Goal: Task Accomplishment & Management: Manage account settings

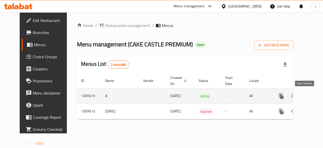
click at [315, 96] on icon "enhanced table" at bounding box center [318, 96] width 6 height 6
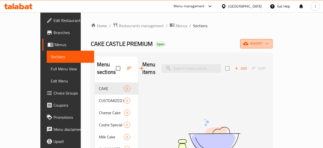
click at [268, 43] on span "import" at bounding box center [256, 44] width 24 height 6
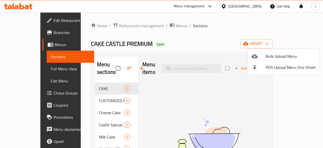
click at [227, 40] on div at bounding box center [161, 74] width 323 height 148
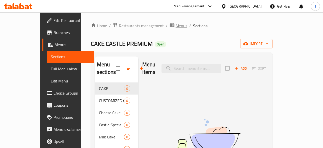
click at [176, 27] on span "Menus" at bounding box center [182, 26] width 12 height 6
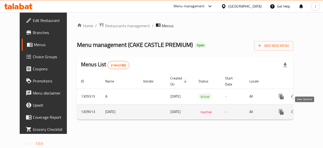
click at [315, 114] on icon "enhanced table" at bounding box center [318, 112] width 6 height 6
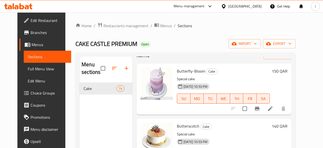
scroll to position [17, 0]
click at [160, 25] on span "Menus" at bounding box center [166, 26] width 12 height 6
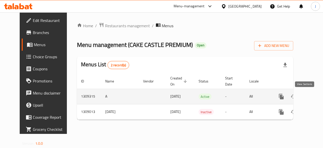
click at [315, 97] on icon "enhanced table" at bounding box center [318, 97] width 6 height 6
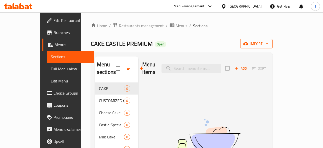
click at [268, 43] on span "import" at bounding box center [256, 44] width 24 height 6
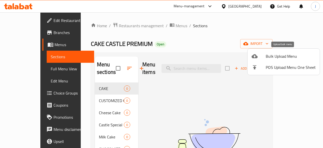
click at [282, 54] on span "Bulk Upload Menu" at bounding box center [291, 56] width 50 height 6
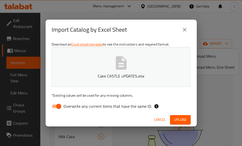
click at [178, 113] on div "Cancel Upload" at bounding box center [121, 119] width 151 height 13
click at [181, 119] on span "Upload" at bounding box center [180, 120] width 13 height 6
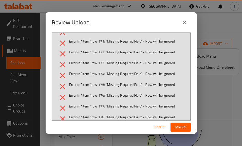
scroll to position [2050, 0]
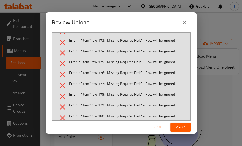
click at [158, 129] on span "Cancel" at bounding box center [161, 127] width 12 height 6
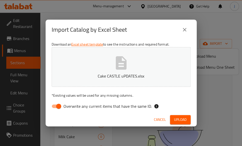
drag, startPoint x: 162, startPoint y: 119, endPoint x: 134, endPoint y: 105, distance: 31.0
click at [134, 105] on div "Import Catalog by Excel Sheet Download an Excel sheet template to see the instr…" at bounding box center [121, 73] width 151 height 107
click at [54, 109] on input "Overwrite any current items that have the same ID." at bounding box center [58, 107] width 29 height 10
checkbox input "false"
click at [161, 122] on span "Cancel" at bounding box center [160, 120] width 12 height 6
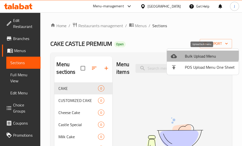
click at [188, 52] on li "Bulk Upload Menu" at bounding box center [203, 56] width 72 height 11
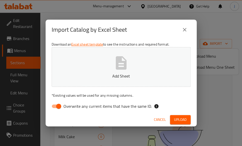
drag, startPoint x: 57, startPoint y: 106, endPoint x: 54, endPoint y: 105, distance: 3.0
click at [58, 106] on input "Overwrite any current items that have the same ID." at bounding box center [58, 107] width 29 height 10
checkbox input "false"
click at [183, 119] on span "Upload" at bounding box center [180, 120] width 13 height 6
click at [185, 34] on button "close" at bounding box center [185, 30] width 12 height 12
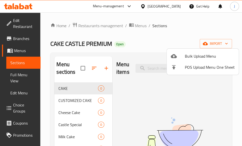
click at [194, 53] on span "Bulk Upload Menu" at bounding box center [210, 56] width 50 height 6
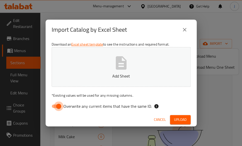
click at [57, 106] on input "Overwrite any current items that have the same ID." at bounding box center [58, 107] width 29 height 10
checkbox input "false"
click at [183, 119] on span "Upload" at bounding box center [180, 120] width 13 height 6
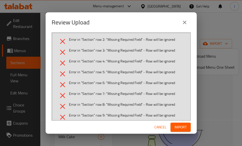
click at [160, 126] on span "Cancel" at bounding box center [161, 127] width 12 height 6
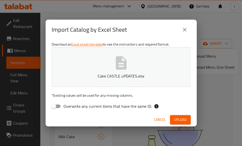
click at [57, 108] on input "Overwrite any current items that have the same ID." at bounding box center [53, 107] width 29 height 10
checkbox input "true"
click at [156, 120] on span "Cancel" at bounding box center [160, 120] width 12 height 6
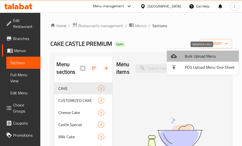
click at [207, 54] on span "Bulk Upload Menu" at bounding box center [210, 56] width 50 height 6
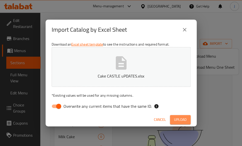
click at [178, 116] on button "Upload" at bounding box center [180, 119] width 21 height 9
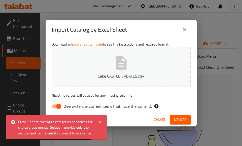
click at [184, 27] on button "close" at bounding box center [185, 30] width 12 height 12
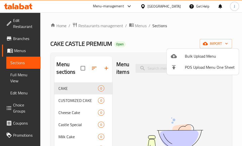
click at [135, 24] on div at bounding box center [121, 73] width 242 height 146
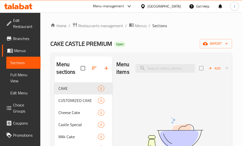
click at [135, 24] on span "Menus" at bounding box center [141, 26] width 12 height 6
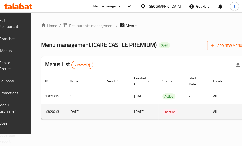
click at [130, 109] on td "enhanced table" at bounding box center [116, 111] width 27 height 15
click at [61, 119] on td "1309013" at bounding box center [53, 111] width 24 height 15
click at [77, 110] on td "[DATE]" at bounding box center [84, 111] width 38 height 15
click at [159, 116] on td "[DATE]" at bounding box center [144, 111] width 28 height 15
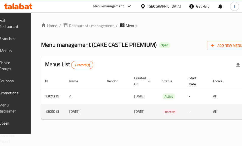
click at [185, 112] on td "Inactive" at bounding box center [172, 111] width 26 height 15
click at [84, 114] on td "[DATE]" at bounding box center [84, 111] width 38 height 15
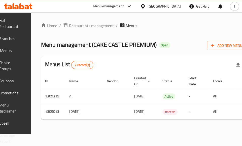
click at [50, 110] on div "Home / Restaurants management / Menus Menu management ( CAKE CASTLE PREMIUM ) O…" at bounding box center [144, 73] width 226 height 122
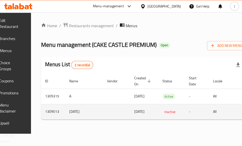
scroll to position [0, 69]
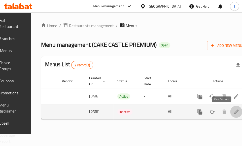
click at [234, 114] on icon "enhanced table" at bounding box center [237, 112] width 6 height 6
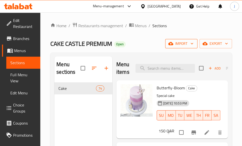
click at [190, 41] on span "import" at bounding box center [182, 44] width 24 height 6
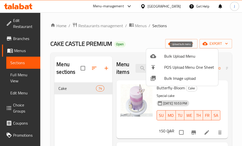
click at [188, 54] on span "Bulk Upload Menu" at bounding box center [189, 56] width 50 height 6
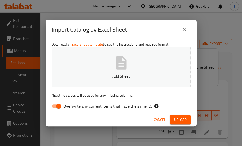
click at [59, 107] on input "Overwrite any current items that have the same ID." at bounding box center [58, 107] width 29 height 10
checkbox input "false"
click at [184, 117] on button "Upload" at bounding box center [180, 119] width 21 height 9
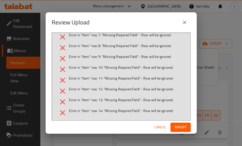
scroll to position [329, 0]
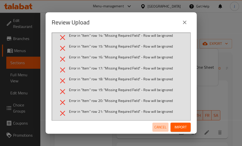
click at [164, 130] on span "Cancel" at bounding box center [161, 127] width 12 height 6
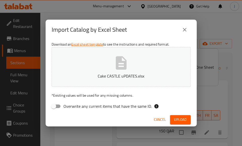
click at [188, 29] on button "close" at bounding box center [185, 30] width 12 height 12
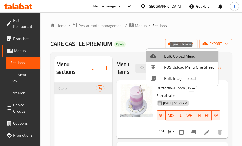
click at [172, 58] on span "Bulk Upload Menu" at bounding box center [189, 56] width 50 height 6
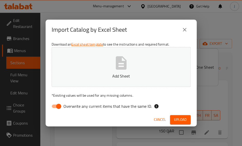
click at [55, 108] on input "Overwrite any current items that have the same ID." at bounding box center [58, 107] width 29 height 10
checkbox input "false"
click at [169, 118] on div "Cancel Upload" at bounding box center [121, 119] width 151 height 13
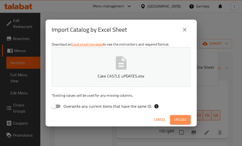
click at [175, 119] on span "Upload" at bounding box center [180, 120] width 13 height 6
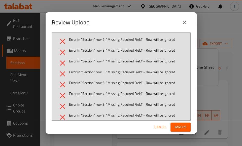
click at [162, 127] on span "Cancel" at bounding box center [161, 127] width 12 height 6
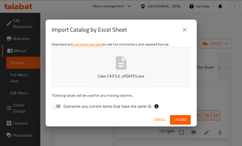
click at [57, 106] on input "Overwrite any current items that have the same ID." at bounding box center [53, 107] width 29 height 10
checkbox input "true"
click at [176, 117] on span "Upload" at bounding box center [180, 120] width 13 height 6
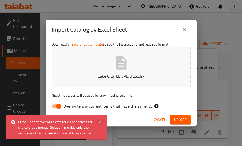
click at [100, 121] on icon at bounding box center [100, 122] width 6 height 6
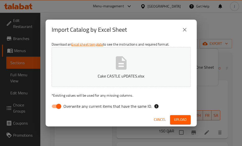
click at [162, 121] on span "Cancel" at bounding box center [160, 120] width 12 height 6
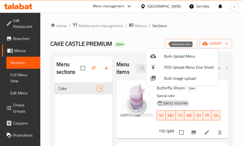
click at [195, 53] on span "Bulk Upload Menu" at bounding box center [189, 56] width 50 height 6
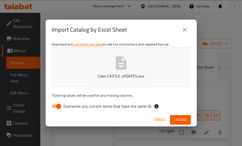
click at [178, 118] on span "Upload" at bounding box center [180, 120] width 13 height 6
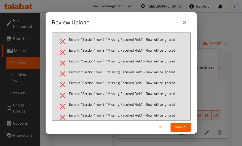
click at [162, 125] on span "Cancel" at bounding box center [161, 127] width 12 height 6
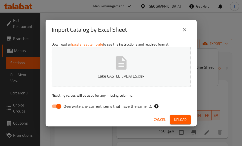
click at [56, 109] on input "Overwrite any current items that have the same ID." at bounding box center [58, 107] width 29 height 10
click at [179, 118] on span "Upload" at bounding box center [180, 120] width 13 height 6
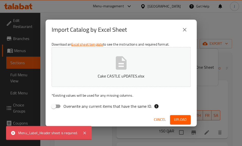
click at [66, 115] on div "Cancel Upload" at bounding box center [121, 119] width 151 height 13
click at [55, 107] on input "Overwrite any current items that have the same ID." at bounding box center [53, 107] width 29 height 10
checkbox input "true"
click at [176, 120] on span "Upload" at bounding box center [180, 120] width 13 height 6
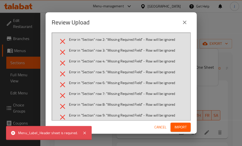
click at [167, 127] on button "Cancel" at bounding box center [161, 127] width 16 height 9
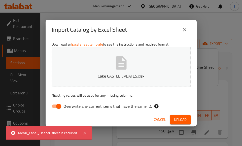
click at [57, 107] on input "Overwrite any current items that have the same ID." at bounding box center [58, 107] width 29 height 10
checkbox input "false"
click at [180, 121] on span "Upload" at bounding box center [180, 120] width 13 height 6
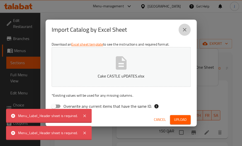
click at [183, 30] on icon "close" at bounding box center [185, 30] width 6 height 6
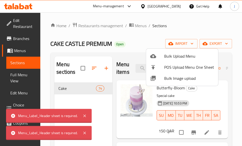
click at [142, 40] on div at bounding box center [121, 73] width 242 height 146
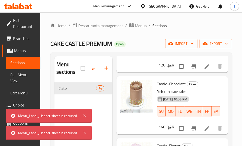
scroll to position [367, 0]
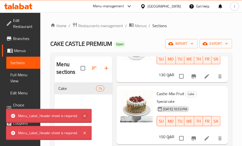
click at [87, 117] on icon at bounding box center [85, 116] width 6 height 6
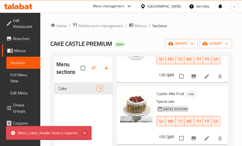
click at [85, 134] on icon at bounding box center [85, 133] width 6 height 6
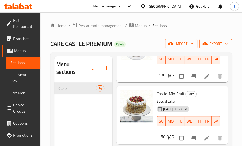
click at [205, 42] on icon "button" at bounding box center [205, 43] width 5 height 3
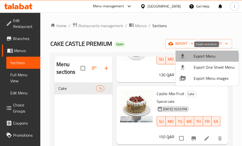
click at [201, 58] on span "Export Menu" at bounding box center [214, 56] width 41 height 6
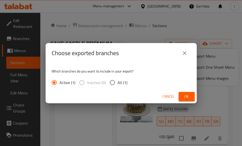
click at [169, 94] on span "Cancel" at bounding box center [169, 97] width 12 height 6
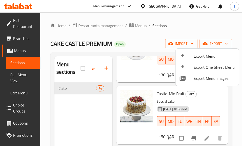
click at [175, 43] on div at bounding box center [121, 73] width 242 height 146
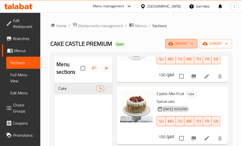
click at [180, 44] on span "import" at bounding box center [182, 44] width 24 height 6
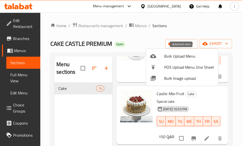
click at [188, 54] on span "Bulk Upload Menu" at bounding box center [189, 56] width 50 height 6
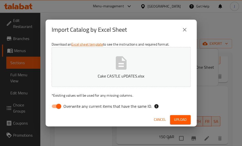
click at [180, 118] on span "Upload" at bounding box center [180, 120] width 13 height 6
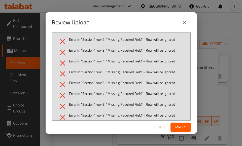
click at [162, 125] on span "Cancel" at bounding box center [161, 127] width 12 height 6
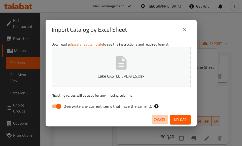
click at [152, 120] on button "Cancel" at bounding box center [160, 119] width 16 height 9
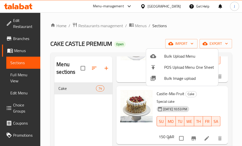
click at [103, 55] on div at bounding box center [121, 73] width 242 height 146
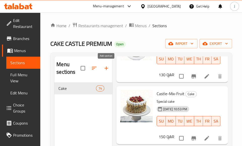
click at [104, 68] on icon "button" at bounding box center [106, 68] width 6 height 6
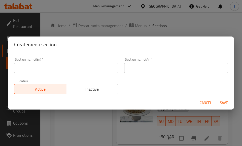
click at [89, 63] on div "Section name(En)   * Section name(En) *" at bounding box center [66, 65] width 104 height 15
click at [92, 66] on input "text" at bounding box center [66, 68] width 104 height 10
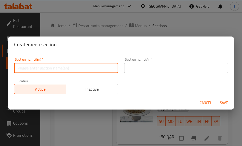
paste input "Customized Cake"
type input "Customized Cake"
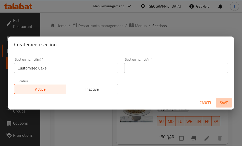
click at [224, 101] on span "Save" at bounding box center [224, 103] width 12 height 6
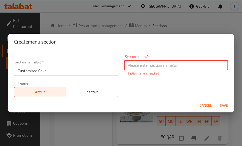
click at [200, 68] on input "text" at bounding box center [176, 65] width 104 height 10
paste input "Customized Cake"
type input "Customized Cake"
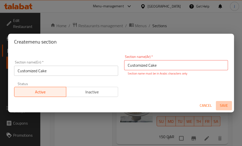
click at [220, 108] on span "Save" at bounding box center [224, 106] width 12 height 6
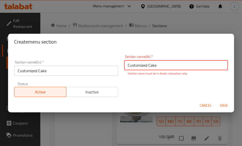
click at [220, 108] on span "Save" at bounding box center [224, 106] width 12 height 6
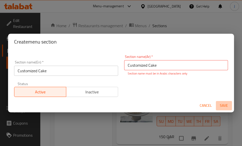
click at [220, 108] on span "Save" at bounding box center [224, 106] width 12 height 6
click at [208, 106] on span "Cancel" at bounding box center [206, 106] width 12 height 6
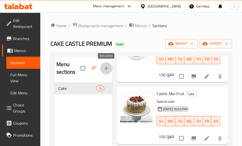
click at [105, 68] on icon "button" at bounding box center [107, 69] width 4 height 4
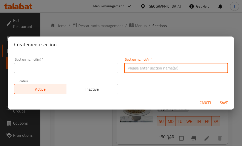
click at [144, 67] on input "text" at bounding box center [176, 68] width 104 height 10
paste input "كعكة مخصصة"
type input "كعكة مخصصة"
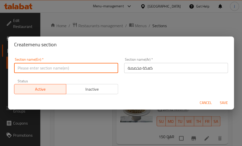
click at [79, 72] on input "text" at bounding box center [66, 68] width 104 height 10
paste input "Customized Cake"
type input "Customized Cake"
click at [225, 101] on span "Save" at bounding box center [224, 103] width 12 height 6
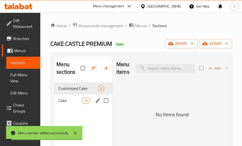
scroll to position [0, 0]
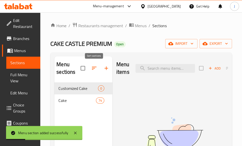
click at [94, 66] on icon "button" at bounding box center [94, 68] width 6 height 6
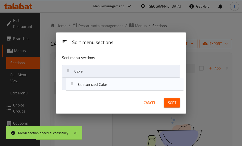
drag, startPoint x: 86, startPoint y: 72, endPoint x: 91, endPoint y: 89, distance: 17.3
click at [91, 89] on nav "Customized Cake Cake" at bounding box center [121, 77] width 119 height 25
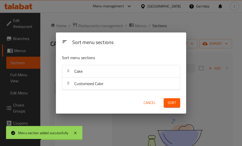
click at [173, 103] on span "Sort" at bounding box center [172, 103] width 8 height 6
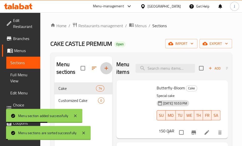
click at [104, 64] on button "button" at bounding box center [106, 68] width 12 height 12
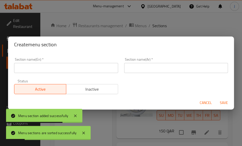
click at [77, 71] on input "text" at bounding box center [66, 68] width 104 height 10
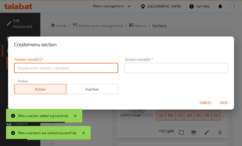
paste input "Cheese Cake"
type input "Cheese Cake"
click at [143, 70] on input "text" at bounding box center [176, 68] width 104 height 10
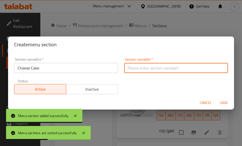
paste input "كعكة الجبن"
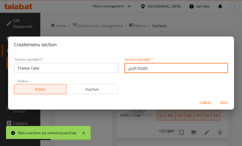
type input "كعكة الجبن"
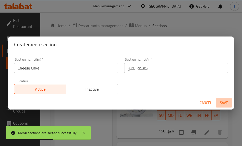
click at [229, 104] on span "Save" at bounding box center [224, 103] width 12 height 6
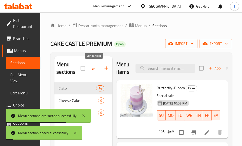
click at [95, 68] on icon "button" at bounding box center [94, 68] width 6 height 6
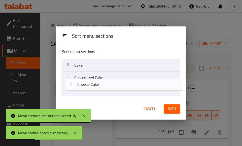
drag, startPoint x: 88, startPoint y: 79, endPoint x: 93, endPoint y: 89, distance: 10.7
click at [93, 89] on nav "Cake Cheese Cake Customized Cake" at bounding box center [121, 78] width 119 height 38
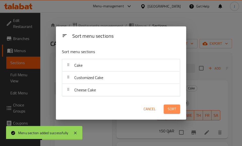
click at [168, 110] on button "Sort" at bounding box center [172, 109] width 16 height 9
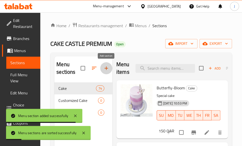
click at [112, 69] on button "button" at bounding box center [106, 68] width 12 height 12
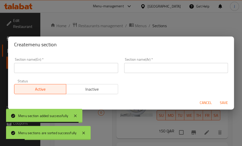
click at [112, 69] on input "text" at bounding box center [66, 68] width 104 height 10
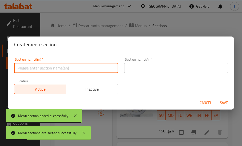
paste input "Castle Special"
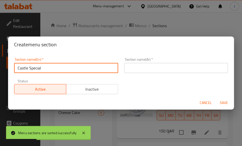
type input "Castle Special"
click at [130, 70] on input "text" at bounding box center [176, 68] width 104 height 10
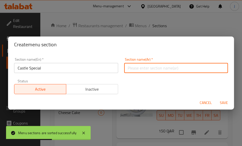
paste input "القلعة الخاصة"
type input "القلعة الخاصة"
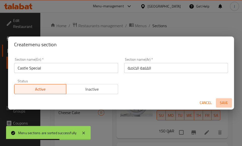
click at [225, 104] on span "Save" at bounding box center [224, 103] width 12 height 6
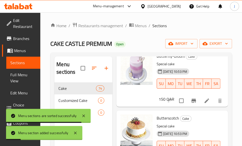
scroll to position [43, 0]
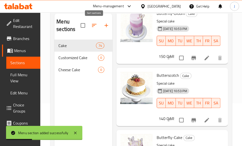
click at [95, 23] on icon "button" at bounding box center [94, 25] width 6 height 6
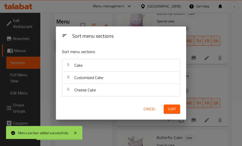
click at [95, 23] on div "Sort menu sections Sort menu sections Cake Customized Cake Cheese Cake Cancel S…" at bounding box center [121, 73] width 242 height 146
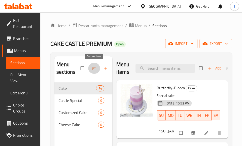
click at [97, 70] on span "button" at bounding box center [94, 68] width 6 height 5
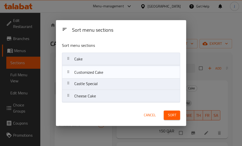
drag, startPoint x: 97, startPoint y: 86, endPoint x: 96, endPoint y: 73, distance: 13.1
click at [96, 73] on nav "Cake Castle Special Customized Cake Cheese Cake" at bounding box center [121, 78] width 119 height 50
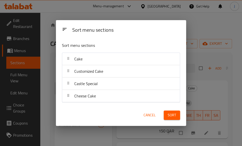
drag, startPoint x: 99, startPoint y: 100, endPoint x: 99, endPoint y: 88, distance: 11.4
click at [99, 88] on div "Sort menu sections Sort menu sections Cake Customized Cake Castle Special Chees…" at bounding box center [121, 73] width 130 height 106
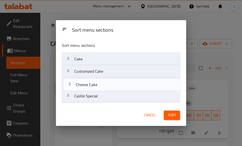
drag, startPoint x: 98, startPoint y: 99, endPoint x: 99, endPoint y: 86, distance: 13.2
click at [99, 86] on nav "Cake Customized Cake Castle Special Cheese Cake" at bounding box center [121, 78] width 119 height 50
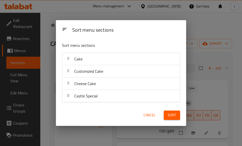
click at [171, 113] on span "Sort" at bounding box center [172, 115] width 8 height 6
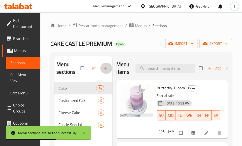
click at [105, 70] on icon "button" at bounding box center [105, 68] width 5 height 5
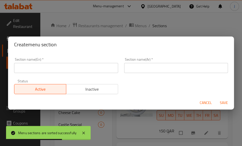
click at [148, 72] on input "text" at bounding box center [176, 68] width 104 height 10
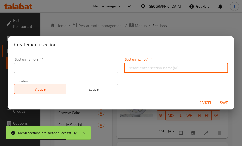
paste input "كعكة الحليب"
type input "كعكة الحليب"
click at [103, 69] on input "text" at bounding box center [66, 68] width 104 height 10
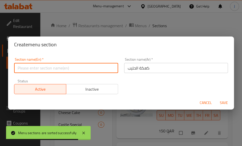
paste input "Milk Cake"
type input "Milk Cake"
click at [226, 104] on span "Save" at bounding box center [224, 103] width 12 height 6
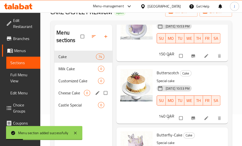
scroll to position [32, 0]
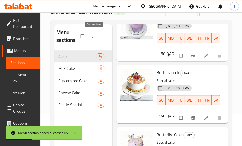
click at [97, 37] on span "button" at bounding box center [94, 36] width 6 height 5
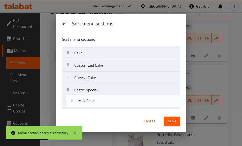
drag, startPoint x: 90, startPoint y: 66, endPoint x: 94, endPoint y: 104, distance: 37.8
click at [94, 104] on nav "Cake Milk Cake Customized Cake Cheese Cake Castle Special" at bounding box center [121, 78] width 119 height 62
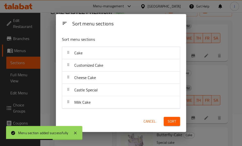
click at [94, 104] on nav "Cake Customized Cake Cheese Cake Castle Special Milk Cake" at bounding box center [121, 78] width 118 height 62
click at [168, 119] on button "Sort" at bounding box center [172, 121] width 16 height 9
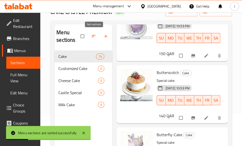
click at [102, 38] on button "button" at bounding box center [106, 36] width 12 height 11
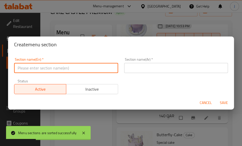
click at [91, 69] on input "text" at bounding box center [66, 68] width 104 height 10
paste input "Chocolate"
type input "Chocolate"
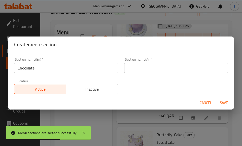
click at [148, 67] on input "text" at bounding box center [176, 68] width 104 height 10
paste input "الشوكولاته"
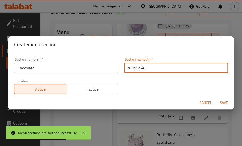
type input "الشوكولاته"
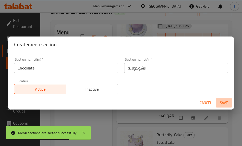
click at [225, 104] on span "Save" at bounding box center [224, 103] width 12 height 6
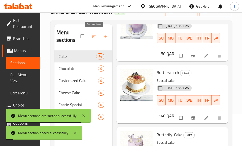
click at [94, 37] on icon "button" at bounding box center [93, 36] width 5 height 5
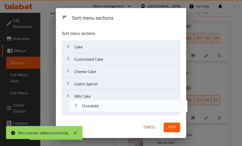
drag, startPoint x: 95, startPoint y: 61, endPoint x: 103, endPoint y: 112, distance: 52.1
click at [103, 112] on nav "Cake Chocolate Customized Cake Cheese Cake Castle Special Milk Cake" at bounding box center [121, 78] width 119 height 75
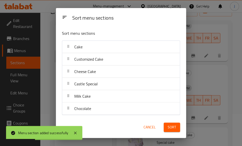
click at [166, 127] on button "Sort" at bounding box center [172, 127] width 16 height 9
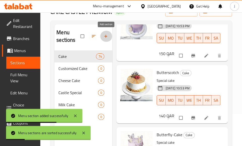
click at [106, 36] on icon "button" at bounding box center [105, 36] width 3 height 3
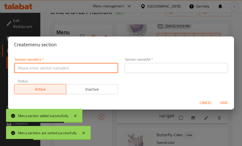
click at [84, 66] on input "text" at bounding box center [66, 68] width 104 height 10
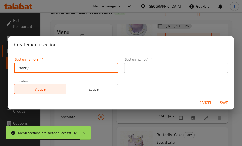
type input "Pastry"
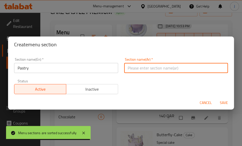
click at [158, 67] on input "text" at bounding box center [176, 68] width 104 height 10
paste input "معجنات"
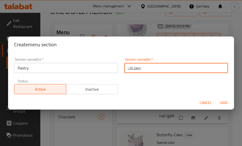
type input "معجنات"
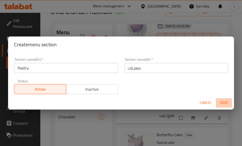
click at [220, 105] on span "Save" at bounding box center [224, 103] width 12 height 6
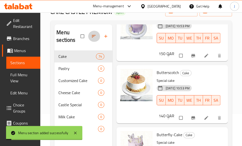
click at [91, 37] on button "button" at bounding box center [94, 36] width 12 height 11
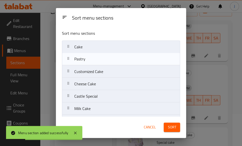
scroll to position [12, 0]
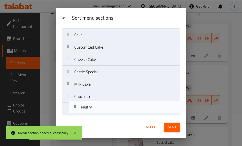
drag, startPoint x: 88, startPoint y: 63, endPoint x: 94, endPoint y: 113, distance: 50.9
click at [94, 113] on nav "Cake Pastry Customized Cake Cheese Cake Castle Special Milk Cake Chocolate" at bounding box center [121, 72] width 119 height 87
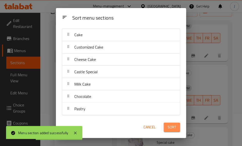
click at [168, 125] on button "Sort" at bounding box center [172, 127] width 16 height 9
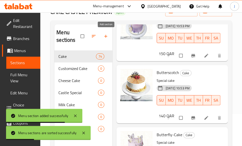
click at [105, 36] on icon "button" at bounding box center [105, 36] width 3 height 3
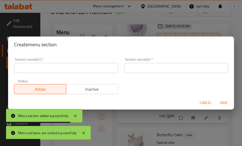
click at [83, 63] on div "Section name(En)   * Section name(En) *" at bounding box center [66, 65] width 104 height 15
click at [85, 67] on input "text" at bounding box center [66, 68] width 104 height 10
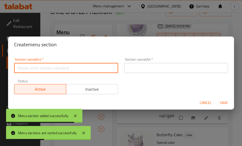
paste input "Combo"
type input "Combo"
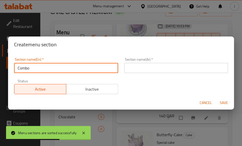
click at [159, 65] on input "text" at bounding box center [176, 68] width 104 height 10
paste input "كومبو"
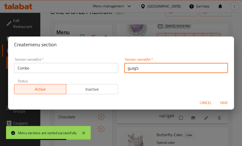
type input "كومبو"
click at [221, 101] on span "Save" at bounding box center [224, 103] width 12 height 6
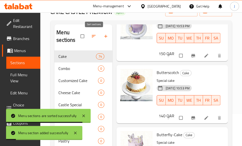
click at [93, 34] on icon "button" at bounding box center [93, 36] width 5 height 5
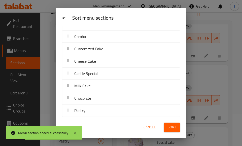
scroll to position [24, 0]
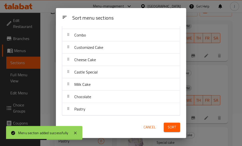
drag, startPoint x: 103, startPoint y: 102, endPoint x: 101, endPoint y: 107, distance: 6.0
click at [101, 107] on nav "Cake Combo Customized Cake Cheese Cake Castle Special Milk Cake Chocolate Pastry" at bounding box center [121, 65] width 118 height 99
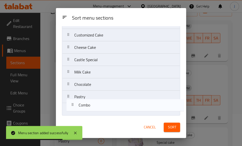
drag, startPoint x: 89, startPoint y: 39, endPoint x: 94, endPoint y: 115, distance: 76.9
click at [94, 115] on div "Sort menu sections Cake Combo Customized Cake Cheese Cake Castle Special Milk C…" at bounding box center [121, 71] width 131 height 91
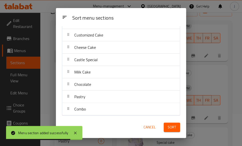
click at [173, 128] on span "Sort" at bounding box center [172, 127] width 8 height 6
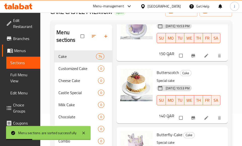
click at [105, 38] on icon "button" at bounding box center [105, 36] width 5 height 5
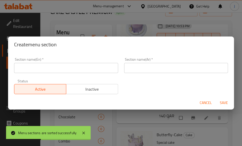
click at [106, 70] on input "text" at bounding box center [66, 68] width 104 height 10
paste input "Koshari"
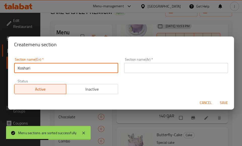
type input "Koshari"
click at [150, 72] on input "text" at bounding box center [176, 68] width 104 height 10
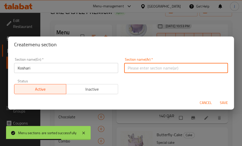
paste input "كشري"
type input "كشري"
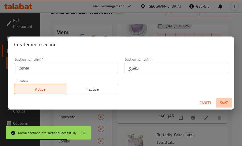
click at [223, 101] on span "Save" at bounding box center [224, 103] width 12 height 6
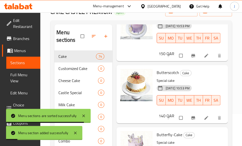
click at [94, 35] on icon "button" at bounding box center [93, 36] width 5 height 5
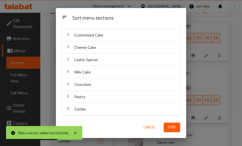
scroll to position [0, 0]
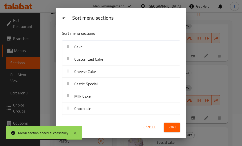
click at [148, 124] on button "Cancel" at bounding box center [150, 127] width 16 height 9
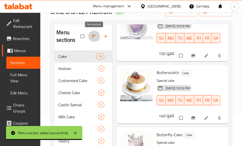
click at [94, 35] on icon "button" at bounding box center [93, 36] width 5 height 5
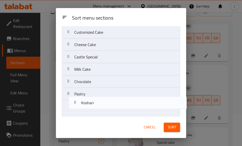
scroll to position [37, 0]
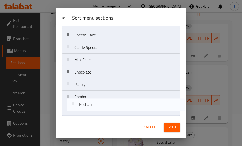
drag, startPoint x: 89, startPoint y: 63, endPoint x: 96, endPoint y: 119, distance: 56.0
click at [96, 119] on div "Sort menu sections Sort menu sections Cake Koshari Customized Cake Cheese Cake …" at bounding box center [121, 73] width 131 height 130
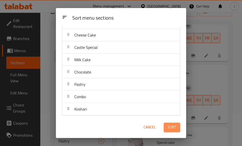
click at [175, 131] on button "Sort" at bounding box center [172, 127] width 16 height 9
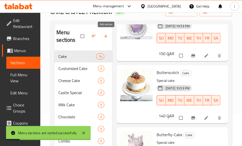
click at [105, 40] on button "button" at bounding box center [106, 36] width 12 height 11
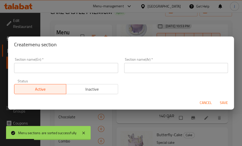
click at [72, 67] on input "text" at bounding box center [66, 68] width 104 height 10
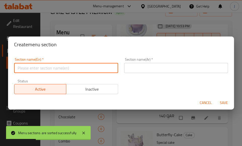
paste input "Waffle Wonders"
type input "Waffle Wonders"
click at [152, 67] on input "text" at bounding box center [176, 68] width 104 height 10
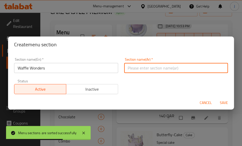
paste input "عجائب الوافل"
type input "عجائب الوافل"
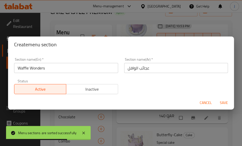
click at [233, 105] on div "Cancel Save" at bounding box center [121, 102] width 226 height 13
click at [223, 104] on span "Save" at bounding box center [224, 103] width 12 height 6
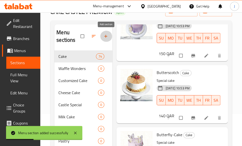
click at [104, 39] on icon "button" at bounding box center [105, 36] width 5 height 5
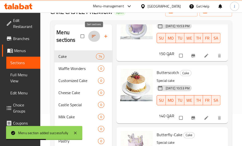
click at [94, 34] on button "button" at bounding box center [94, 36] width 12 height 11
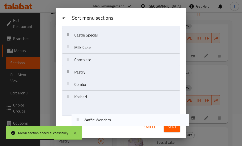
scroll to position [49, 0]
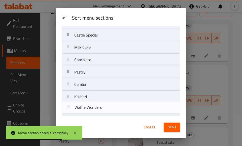
drag, startPoint x: 82, startPoint y: 63, endPoint x: 83, endPoint y: 117, distance: 54.8
click at [83, 117] on div "Sort menu sections Sort menu sections Cake Waffle Wonders Customized Cake Chees…" at bounding box center [121, 73] width 131 height 130
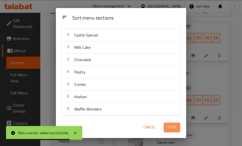
click at [168, 128] on span "Sort" at bounding box center [172, 127] width 8 height 6
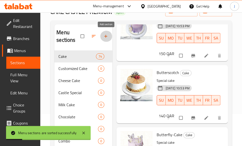
click at [102, 38] on button "button" at bounding box center [106, 36] width 12 height 11
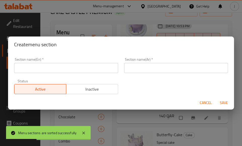
click at [62, 69] on input "text" at bounding box center [66, 68] width 104 height 10
paste input "Mini Pan Cakes"
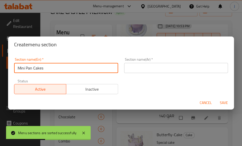
type input "Mini Pan Cakes"
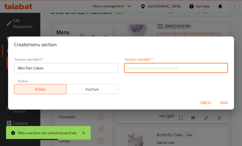
click at [140, 69] on input "text" at bounding box center [176, 68] width 104 height 10
paste input "ميني بان كيك"
type input "ميني بان كيك"
click at [221, 99] on button "Save" at bounding box center [224, 102] width 16 height 9
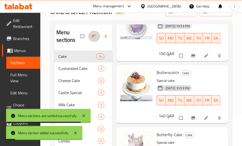
click at [97, 35] on span "button" at bounding box center [94, 36] width 6 height 5
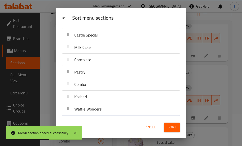
click at [151, 127] on span "Cancel" at bounding box center [150, 127] width 12 height 6
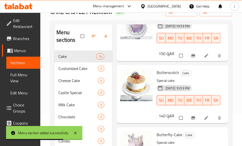
click at [107, 40] on button "button" at bounding box center [106, 36] width 12 height 11
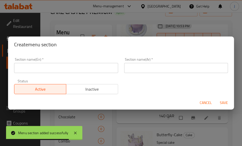
click at [86, 69] on input "text" at bounding box center [66, 68] width 104 height 10
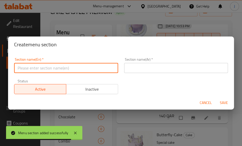
paste input "Mini Pan Cakes"
type input "Mini Pan Cakes"
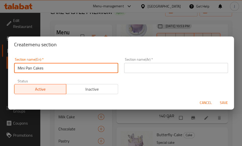
click at [131, 70] on input "text" at bounding box center [176, 68] width 104 height 10
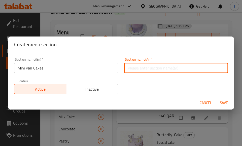
paste input "ميني بان كيك"
type input "ميني بان كيك"
click at [223, 99] on button "Save" at bounding box center [224, 102] width 16 height 9
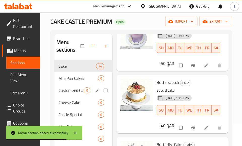
scroll to position [22, 0]
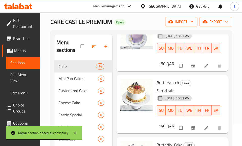
click at [95, 43] on button "button" at bounding box center [94, 46] width 12 height 11
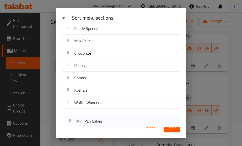
scroll to position [61, 0]
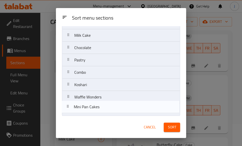
click at [91, 136] on div "Sort menu sections Sort menu sections Cake Mini Pan Cakes Customized Cake Chees…" at bounding box center [121, 73] width 131 height 130
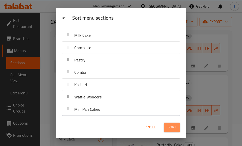
click at [173, 127] on span "Sort" at bounding box center [172, 127] width 8 height 6
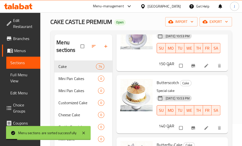
click at [104, 46] on icon "button" at bounding box center [105, 46] width 5 height 5
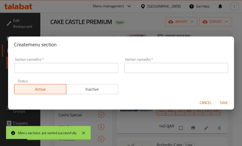
click at [65, 62] on div "Section name(En)   * Section name(En) *" at bounding box center [66, 65] width 104 height 15
click at [70, 71] on input "text" at bounding box center [66, 68] width 104 height 10
paste input "Castle Special [DATE]"
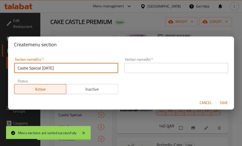
type input "Castle Special [DATE]"
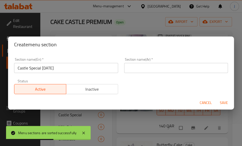
click at [151, 70] on input "text" at bounding box center [176, 68] width 104 height 10
paste input "[GEOGRAPHIC_DATA]"
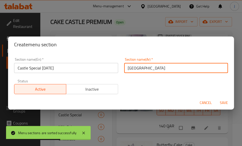
type input "[GEOGRAPHIC_DATA]"
click at [222, 105] on span "Save" at bounding box center [224, 103] width 12 height 6
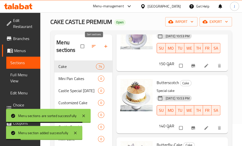
click at [100, 41] on button "button" at bounding box center [106, 46] width 12 height 11
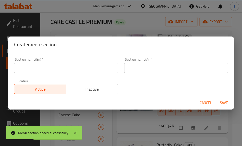
click button "Cancel" at bounding box center [206, 102] width 16 height 9
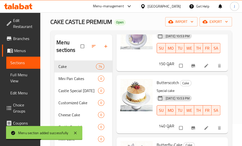
click at [94, 45] on icon "button" at bounding box center [93, 46] width 5 height 5
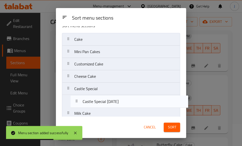
scroll to position [20, 0]
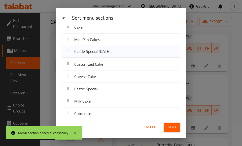
click at [97, 102] on nav "Cake Mini Pan Cakes Castle Special [DATE] Customized Cake Cheese Cake Castle Sp…" at bounding box center [121, 101] width 119 height 161
drag, startPoint x: 97, startPoint y: 61, endPoint x: 97, endPoint y: 54, distance: 6.8
click at [97, 61] on span "Customized Cake" at bounding box center [88, 65] width 29 height 8
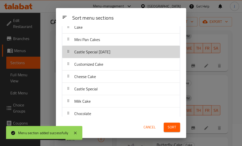
click at [97, 53] on span "Castle Special [DATE]" at bounding box center [92, 52] width 36 height 8
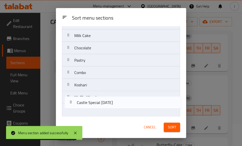
scroll to position [86, 0]
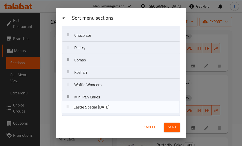
drag, startPoint x: 97, startPoint y: 53, endPoint x: 96, endPoint y: 113, distance: 60.1
click at [96, 113] on nav "Cake Mini Pan Cakes Castle Special [DATE] Customized Cake Cheese Cake Castle Sp…" at bounding box center [121, 35] width 119 height 161
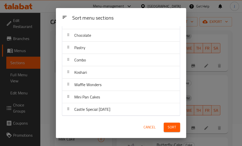
click at [174, 128] on span "Sort" at bounding box center [172, 127] width 8 height 6
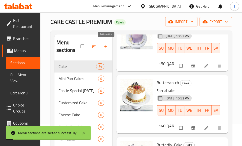
click at [107, 45] on icon "button" at bounding box center [105, 46] width 5 height 5
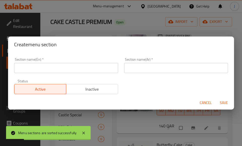
click at [56, 71] on input "text" at bounding box center [66, 68] width 104 height 10
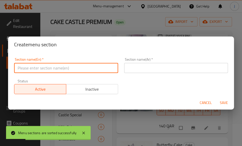
paste input "Falooda"
type input "Falooda"
click at [147, 68] on input "text" at bounding box center [176, 68] width 104 height 10
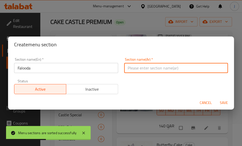
paste input "فالودة"
type input "فالودة"
click at [223, 104] on span "Save" at bounding box center [224, 103] width 12 height 6
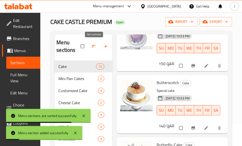
click at [92, 46] on icon "button" at bounding box center [93, 46] width 5 height 5
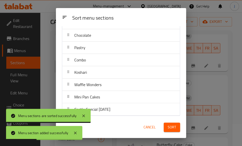
click at [151, 130] on span "Cancel" at bounding box center [150, 127] width 12 height 6
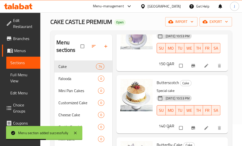
click at [94, 45] on icon "button" at bounding box center [94, 46] width 4 height 3
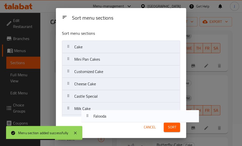
scroll to position [98, 0]
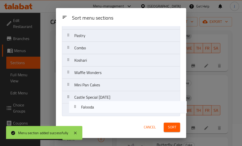
drag, startPoint x: 93, startPoint y: 63, endPoint x: 101, endPoint y: 119, distance: 55.8
click at [101, 119] on div "Sort menu sections Sort menu sections Cake Falooda Mini Pan Cakes Customized Ca…" at bounding box center [121, 73] width 131 height 130
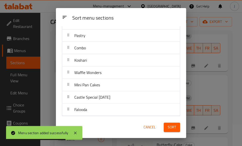
click at [169, 126] on span "Sort" at bounding box center [172, 127] width 8 height 6
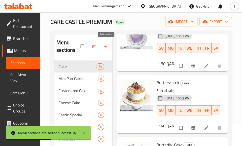
click at [103, 45] on button "button" at bounding box center [106, 46] width 12 height 11
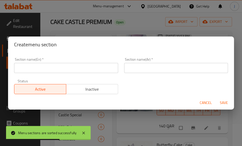
click at [102, 68] on input "text" at bounding box center [66, 68] width 104 height 10
paste input "Milk Shake"
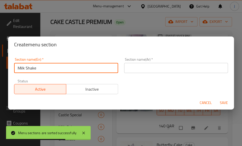
type input "Milk Shake"
click at [164, 65] on input "text" at bounding box center [176, 68] width 104 height 10
paste input "اللبن المخفوق"
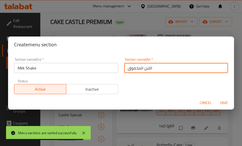
type input "اللبن المخفوق"
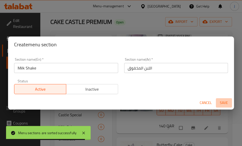
click at [221, 103] on span "Save" at bounding box center [224, 103] width 12 height 6
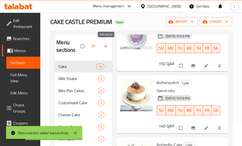
click at [107, 46] on icon "button" at bounding box center [105, 46] width 5 height 5
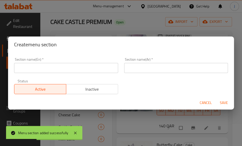
click at [202, 101] on div "Cancel Save" at bounding box center [121, 102] width 226 height 13
click at [202, 101] on span "Cancel" at bounding box center [206, 103] width 12 height 6
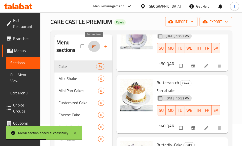
click at [90, 43] on button "button" at bounding box center [94, 46] width 12 height 11
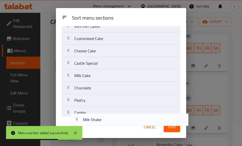
scroll to position [110, 0]
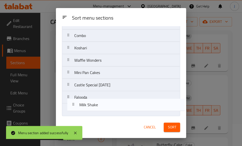
drag, startPoint x: 85, startPoint y: 62, endPoint x: 91, endPoint y: 110, distance: 48.2
click at [91, 110] on nav "Cake Milk Shake Mini Pan Cakes Customized Cake Cheese Cake Castle Special Milk …" at bounding box center [121, 23] width 119 height 186
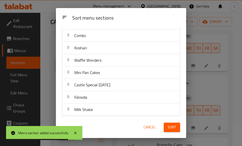
click at [165, 127] on button "Sort" at bounding box center [172, 127] width 16 height 9
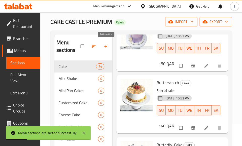
click at [104, 42] on button "button" at bounding box center [106, 46] width 12 height 11
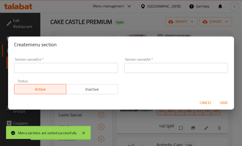
click at [78, 65] on input "text" at bounding box center [66, 68] width 104 height 10
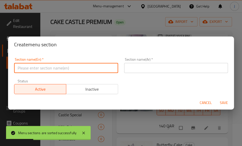
paste input "Mojito"
type input "Mojito"
click at [150, 68] on input "text" at bounding box center [176, 68] width 104 height 10
paste input "موهيتو"
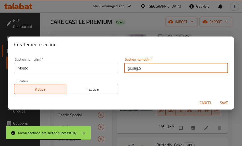
type input "موهيتو"
click at [222, 103] on span "Save" at bounding box center [224, 103] width 12 height 6
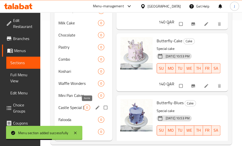
scroll to position [0, 0]
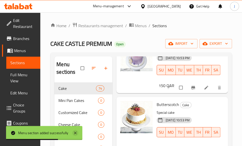
click at [75, 131] on icon at bounding box center [75, 133] width 6 height 6
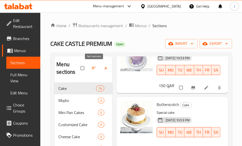
click at [94, 67] on icon "button" at bounding box center [93, 68] width 5 height 5
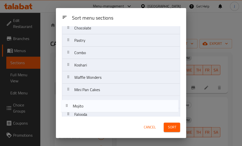
scroll to position [123, 0]
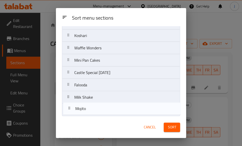
drag, startPoint x: 99, startPoint y: 62, endPoint x: 101, endPoint y: 117, distance: 55.3
click at [101, 117] on div "Sort menu sections Sort menu sections Cake Mojito Mini Pan Cakes Customized Cak…" at bounding box center [121, 73] width 131 height 130
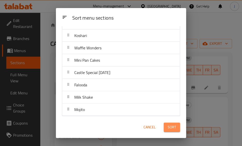
click at [172, 128] on span "Sort" at bounding box center [172, 127] width 8 height 6
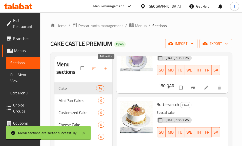
click at [107, 65] on button "button" at bounding box center [106, 68] width 12 height 11
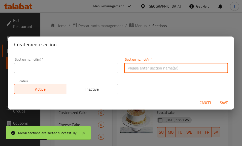
click at [146, 69] on input "text" at bounding box center [176, 68] width 104 height 10
paste input "عصير صحي"
type input "عصير صحي"
click at [100, 65] on input "text" at bounding box center [66, 68] width 104 height 10
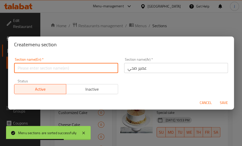
paste input "Healthy Juice"
type input "Healthy Juice"
click at [223, 102] on span "Save" at bounding box center [224, 103] width 12 height 6
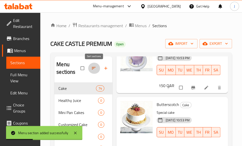
click at [93, 65] on button "button" at bounding box center [94, 68] width 12 height 11
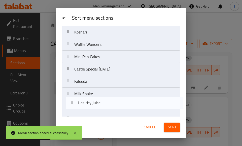
scroll to position [135, 0]
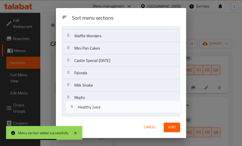
drag, startPoint x: 92, startPoint y: 60, endPoint x: 95, endPoint y: 114, distance: 54.4
click at [95, 114] on nav "Cake Healthy Juice Mini Pan Cakes Customized Cake Cheese Cake Castle Special Mi…" at bounding box center [121, 11] width 119 height 211
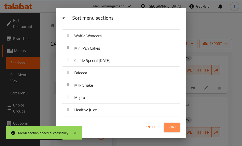
click at [167, 126] on button "Sort" at bounding box center [172, 127] width 16 height 9
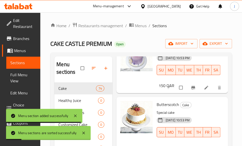
click at [104, 67] on icon "button" at bounding box center [105, 68] width 5 height 5
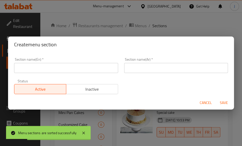
click at [104, 67] on input "text" at bounding box center [66, 68] width 104 height 10
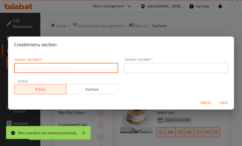
paste input "Hot Coffees"
type input "Hot Coffees"
click at [170, 69] on input "text" at bounding box center [176, 68] width 104 height 10
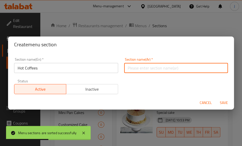
paste input "القهوة الساخنة"
type input "القهوة الساخنة"
click at [223, 104] on span "Save" at bounding box center [224, 103] width 12 height 6
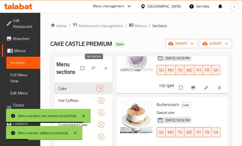
click at [96, 66] on button "button" at bounding box center [94, 68] width 12 height 11
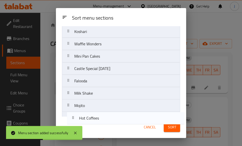
scroll to position [147, 0]
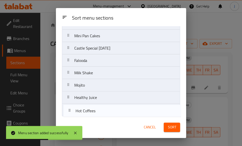
drag, startPoint x: 86, startPoint y: 58, endPoint x: 87, endPoint y: 111, distance: 53.5
click at [87, 111] on nav "Cake Hot Coffees Mini Pan Cakes Customized Cake Cheese Cake Castle Special Milk…" at bounding box center [121, 5] width 119 height 223
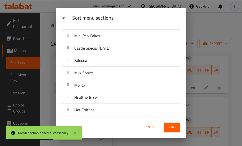
click at [171, 127] on span "Sort" at bounding box center [172, 127] width 8 height 6
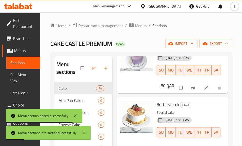
click at [106, 69] on icon "button" at bounding box center [105, 68] width 3 height 3
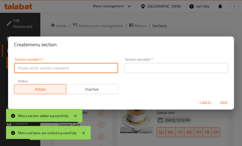
click at [93, 69] on input "text" at bounding box center [66, 68] width 104 height 10
paste input "Iced Coffees"
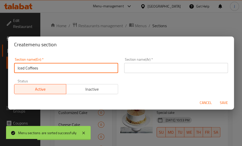
type input "Iced Coffees"
click at [152, 67] on input "text" at bounding box center [176, 68] width 104 height 10
paste input "القهوة المثلجة"
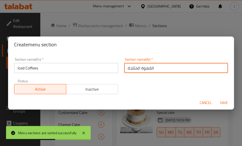
type input "القهوة المثلجة"
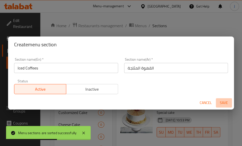
click at [225, 103] on span "Save" at bounding box center [224, 103] width 12 height 6
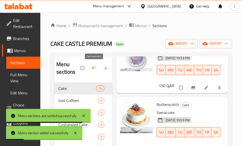
click at [97, 66] on span "button" at bounding box center [94, 68] width 6 height 5
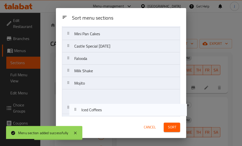
scroll to position [159, 0]
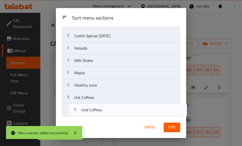
drag, startPoint x: 87, startPoint y: 57, endPoint x: 94, endPoint y: 110, distance: 53.2
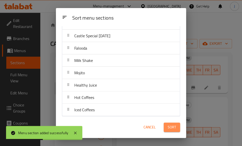
click at [178, 128] on button "Sort" at bounding box center [172, 127] width 16 height 9
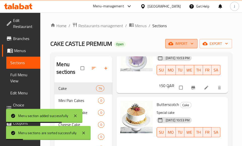
click at [186, 42] on span "import" at bounding box center [182, 44] width 24 height 6
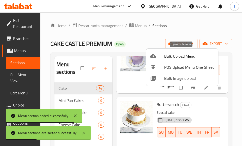
click at [189, 54] on span "Bulk Upload Menu" at bounding box center [189, 56] width 50 height 6
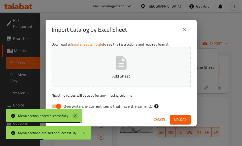
click at [76, 116] on icon at bounding box center [75, 116] width 3 height 3
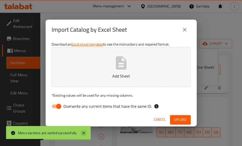
click at [84, 134] on icon at bounding box center [84, 133] width 6 height 6
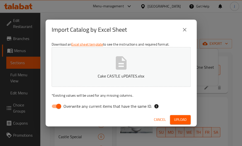
click at [181, 124] on button "Upload" at bounding box center [180, 119] width 21 height 9
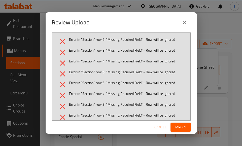
click at [165, 127] on span "Cancel" at bounding box center [161, 127] width 12 height 6
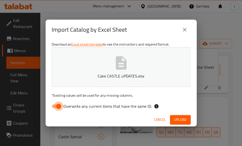
click at [59, 105] on input "Overwrite any current items that have the same ID." at bounding box center [58, 107] width 29 height 10
checkbox input "false"
click at [174, 119] on button "Upload" at bounding box center [180, 119] width 21 height 9
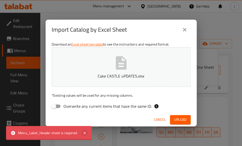
click at [84, 133] on icon at bounding box center [85, 133] width 3 height 3
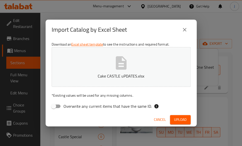
click at [184, 32] on icon "close" at bounding box center [185, 30] width 6 height 6
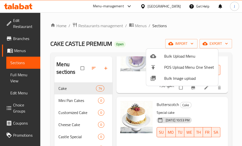
click at [207, 33] on div at bounding box center [121, 73] width 242 height 146
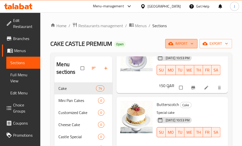
click at [193, 40] on button "import" at bounding box center [182, 43] width 32 height 9
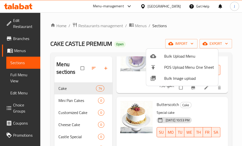
click at [191, 29] on div at bounding box center [121, 73] width 242 height 146
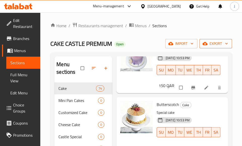
click at [212, 42] on span "export" at bounding box center [216, 44] width 24 height 6
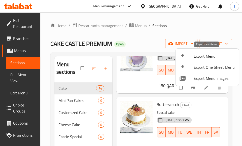
click at [212, 56] on span "Export Menu" at bounding box center [214, 56] width 41 height 6
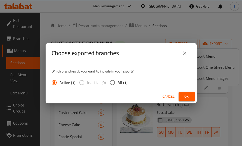
click at [180, 95] on button "Ok" at bounding box center [187, 96] width 16 height 9
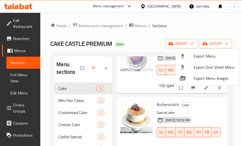
click at [182, 19] on div at bounding box center [121, 73] width 242 height 146
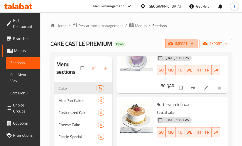
click at [184, 46] on span "import" at bounding box center [182, 44] width 24 height 6
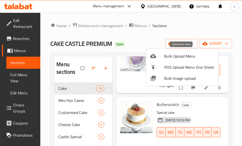
click at [181, 56] on span "Bulk Upload Menu" at bounding box center [189, 56] width 50 height 6
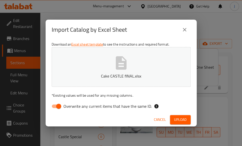
click at [184, 119] on span "Upload" at bounding box center [180, 120] width 13 height 6
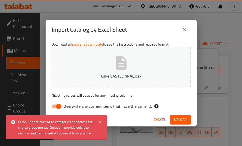
click at [58, 106] on input "Overwrite any current items that have the same ID." at bounding box center [58, 107] width 29 height 10
checkbox input "false"
click at [187, 118] on button "Upload" at bounding box center [180, 119] width 21 height 9
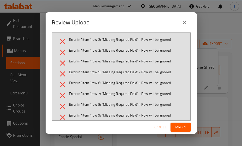
click at [162, 128] on span "Cancel" at bounding box center [161, 127] width 12 height 6
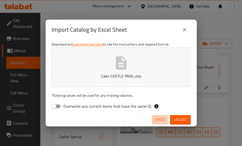
click at [160, 118] on span "Cancel" at bounding box center [160, 120] width 12 height 6
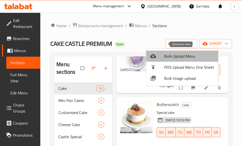
click at [191, 60] on li "Bulk Upload Menu" at bounding box center [182, 56] width 72 height 11
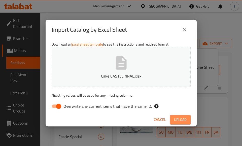
click at [183, 117] on button "Upload" at bounding box center [180, 119] width 21 height 9
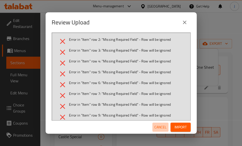
click at [162, 127] on span "Cancel" at bounding box center [161, 127] width 12 height 6
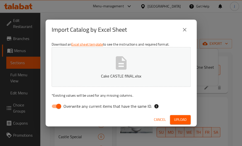
drag, startPoint x: 56, startPoint y: 108, endPoint x: 66, endPoint y: 106, distance: 10.0
click at [56, 106] on input "Overwrite any current items that have the same ID." at bounding box center [58, 107] width 29 height 10
checkbox input "false"
click at [179, 121] on span "Upload" at bounding box center [180, 120] width 13 height 6
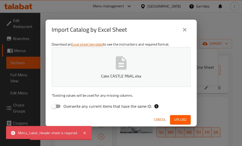
click at [163, 121] on span "Cancel" at bounding box center [160, 120] width 12 height 6
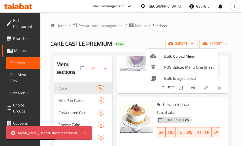
click at [139, 25] on div at bounding box center [121, 73] width 242 height 146
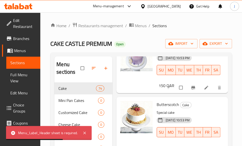
click at [139, 25] on span "Menus" at bounding box center [141, 26] width 12 height 6
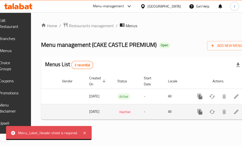
scroll to position [0, 69]
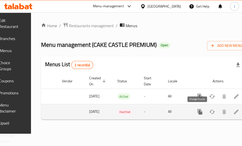
click at [210, 112] on icon "enhanced table" at bounding box center [213, 112] width 6 height 4
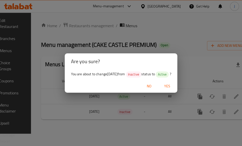
click at [168, 85] on span "Yes" at bounding box center [167, 86] width 12 height 6
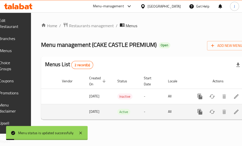
drag, startPoint x: 229, startPoint y: 114, endPoint x: 226, endPoint y: 114, distance: 3.6
click at [226, 114] on td "enhanced table" at bounding box center [218, 111] width 57 height 15
click at [234, 113] on icon "enhanced table" at bounding box center [237, 112] width 6 height 6
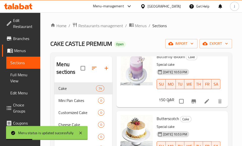
scroll to position [37, 0]
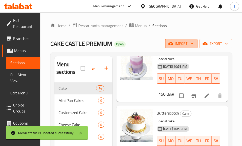
click at [180, 41] on span "import" at bounding box center [182, 44] width 24 height 6
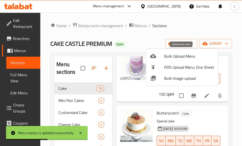
click at [186, 57] on span "Bulk Upload Menu" at bounding box center [189, 56] width 50 height 6
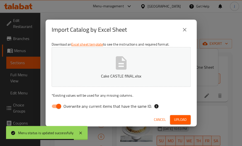
click at [189, 119] on button "Upload" at bounding box center [180, 119] width 21 height 9
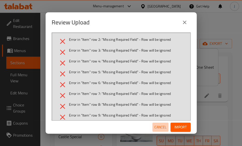
click at [160, 129] on span "Cancel" at bounding box center [161, 127] width 12 height 6
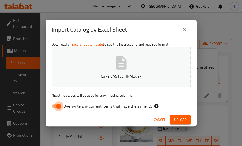
click at [56, 105] on input "Overwrite any current items that have the same ID." at bounding box center [58, 107] width 29 height 10
checkbox input "false"
click at [179, 120] on span "Upload" at bounding box center [180, 120] width 13 height 6
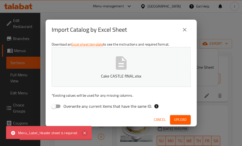
click at [85, 131] on icon at bounding box center [85, 133] width 6 height 6
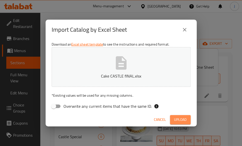
drag, startPoint x: 171, startPoint y: 121, endPoint x: 158, endPoint y: 123, distance: 13.0
click at [171, 121] on button "Upload" at bounding box center [180, 119] width 21 height 9
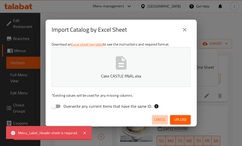
click at [163, 120] on span "Cancel" at bounding box center [160, 120] width 12 height 6
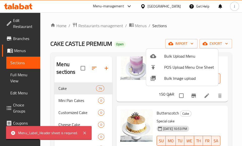
click at [138, 26] on div at bounding box center [121, 73] width 242 height 146
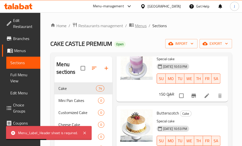
click at [139, 26] on span "Menus" at bounding box center [141, 26] width 12 height 6
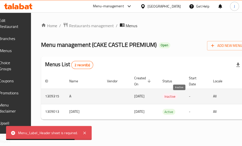
scroll to position [0, 69]
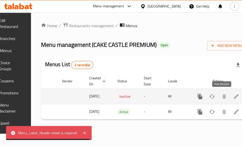
click at [226, 98] on td "enhanced table" at bounding box center [218, 96] width 57 height 15
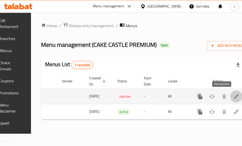
click at [234, 98] on icon "enhanced table" at bounding box center [237, 97] width 6 height 6
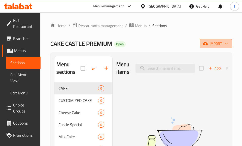
click at [210, 46] on span "import" at bounding box center [216, 44] width 24 height 6
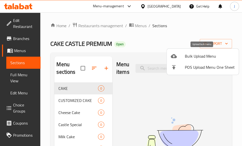
click at [206, 56] on span "Bulk Upload Menu" at bounding box center [210, 56] width 50 height 6
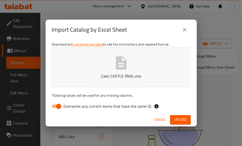
click at [176, 119] on span "Upload" at bounding box center [180, 120] width 13 height 6
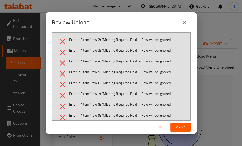
click at [159, 125] on span "Cancel" at bounding box center [161, 127] width 12 height 6
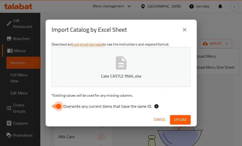
click at [55, 108] on input "Overwrite any current items that have the same ID." at bounding box center [58, 107] width 29 height 10
checkbox input "false"
click at [175, 121] on span "Upload" at bounding box center [180, 120] width 13 height 6
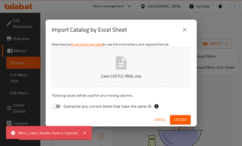
click at [159, 121] on span "Cancel" at bounding box center [160, 120] width 12 height 6
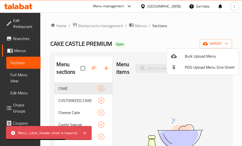
click at [138, 25] on div at bounding box center [121, 73] width 242 height 146
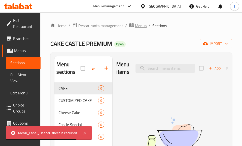
click at [142, 26] on span "Menus" at bounding box center [141, 26] width 12 height 6
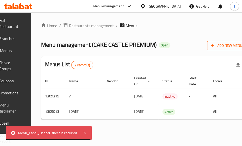
click at [210, 47] on icon "button" at bounding box center [212, 45] width 5 height 5
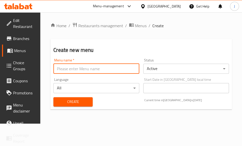
click at [110, 71] on input "text" at bounding box center [96, 69] width 86 height 10
type input "uPDATED"
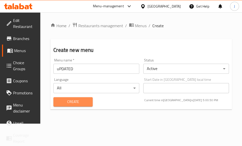
click at [88, 103] on span "Create" at bounding box center [73, 102] width 31 height 6
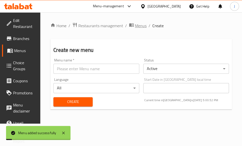
click at [139, 28] on span "Menus" at bounding box center [141, 26] width 12 height 6
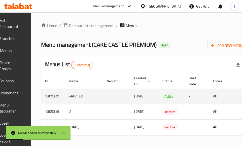
scroll to position [0, 69]
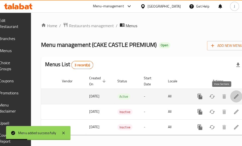
click at [234, 96] on icon "enhanced table" at bounding box center [237, 97] width 6 height 6
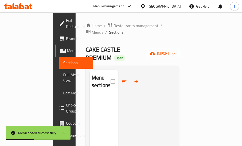
click at [175, 50] on span "import" at bounding box center [163, 53] width 24 height 6
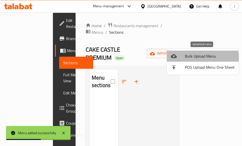
click at [193, 58] on span "Bulk Upload Menu" at bounding box center [210, 56] width 50 height 6
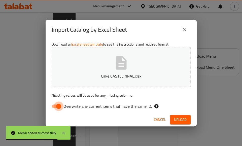
click at [56, 110] on input "Overwrite any current items that have the same ID." at bounding box center [58, 107] width 29 height 10
click at [187, 122] on button "Upload" at bounding box center [180, 119] width 21 height 9
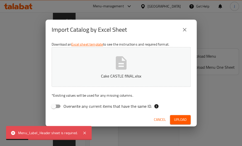
click at [52, 107] on input "Overwrite any current items that have the same ID." at bounding box center [53, 107] width 29 height 10
checkbox input "true"
click at [178, 118] on span "Upload" at bounding box center [180, 120] width 13 height 6
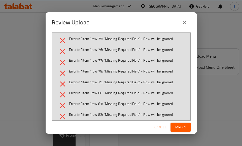
scroll to position [815, 0]
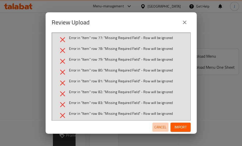
click at [162, 129] on span "Cancel" at bounding box center [161, 127] width 12 height 6
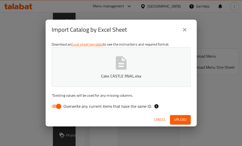
click at [85, 74] on p "Cake CASTLE fINAL.xlsx" at bounding box center [122, 76] width 124 height 6
click at [181, 30] on button "close" at bounding box center [185, 30] width 12 height 12
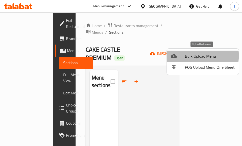
click at [192, 56] on span "Bulk Upload Menu" at bounding box center [210, 56] width 50 height 6
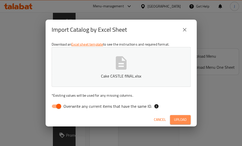
click at [176, 120] on span "Upload" at bounding box center [180, 120] width 13 height 6
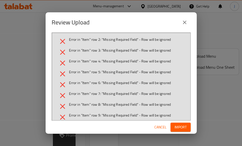
click at [164, 125] on span "Cancel" at bounding box center [161, 127] width 12 height 6
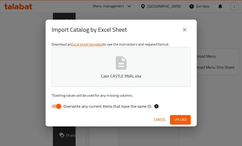
click at [56, 105] on input "Overwrite any current items that have the same ID." at bounding box center [58, 107] width 29 height 10
checkbox input "false"
click at [189, 124] on button "Upload" at bounding box center [180, 119] width 21 height 9
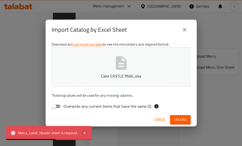
click at [84, 133] on icon at bounding box center [85, 133] width 6 height 6
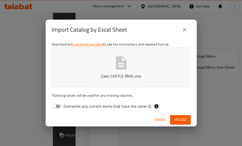
click at [159, 120] on span "Cancel" at bounding box center [160, 120] width 12 height 6
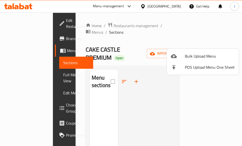
click at [138, 28] on div at bounding box center [121, 73] width 242 height 146
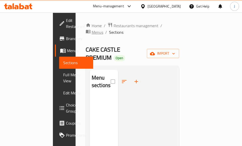
click at [103, 29] on span "Menus" at bounding box center [98, 32] width 12 height 6
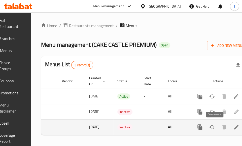
scroll to position [0, 66]
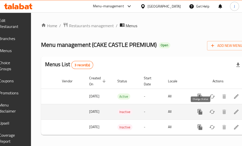
click at [206, 115] on button "enhanced table" at bounding box center [212, 112] width 12 height 12
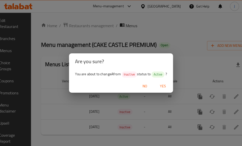
click at [165, 87] on span "Yes" at bounding box center [163, 86] width 12 height 6
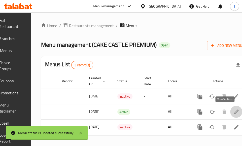
click at [234, 113] on icon "enhanced table" at bounding box center [236, 112] width 5 height 5
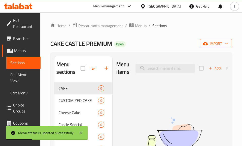
click at [214, 47] on span "import" at bounding box center [216, 44] width 24 height 6
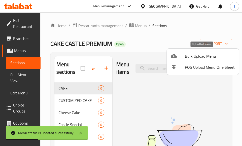
click at [199, 55] on span "Bulk Upload Menu" at bounding box center [210, 56] width 50 height 6
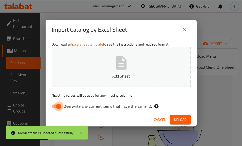
click at [57, 106] on input "Overwrite any current items that have the same ID." at bounding box center [58, 107] width 29 height 10
click at [178, 121] on span "Upload" at bounding box center [180, 120] width 13 height 6
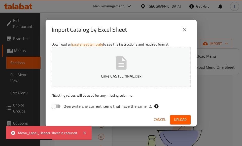
click at [53, 108] on input "Overwrite any current items that have the same ID." at bounding box center [53, 107] width 29 height 10
checkbox input "true"
drag, startPoint x: 182, startPoint y: 126, endPoint x: 181, endPoint y: 122, distance: 3.9
click at [181, 124] on div "Cancel Upload" at bounding box center [121, 119] width 151 height 13
click at [181, 122] on span "Upload" at bounding box center [180, 120] width 13 height 6
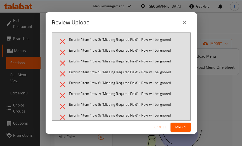
click at [176, 133] on div "Cancel Import" at bounding box center [121, 127] width 151 height 13
click at [176, 128] on span "Import" at bounding box center [181, 127] width 12 height 6
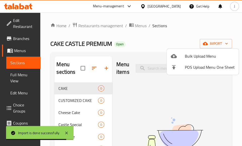
click at [138, 23] on div at bounding box center [121, 73] width 242 height 146
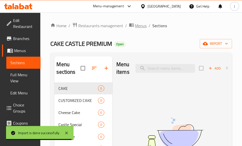
click at [140, 27] on span "Menus" at bounding box center [141, 26] width 12 height 6
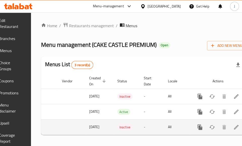
scroll to position [0, 69]
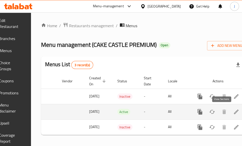
click at [234, 115] on icon "enhanced table" at bounding box center [237, 112] width 6 height 6
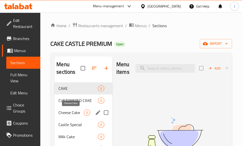
click at [72, 112] on span "Cheese Cake" at bounding box center [71, 113] width 25 height 6
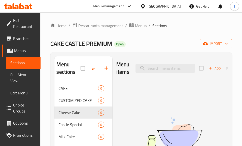
click at [217, 48] on button "import" at bounding box center [216, 43] width 32 height 9
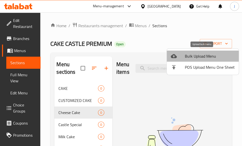
click at [209, 59] on span "Bulk Upload Menu" at bounding box center [210, 56] width 50 height 6
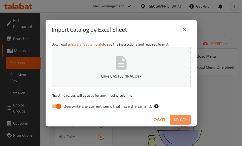
click at [178, 118] on span "Upload" at bounding box center [180, 120] width 13 height 6
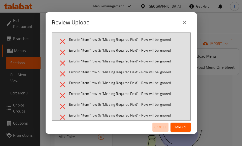
click at [160, 127] on span "Cancel" at bounding box center [161, 127] width 12 height 6
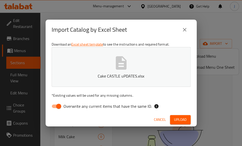
click at [179, 119] on span "Upload" at bounding box center [180, 120] width 13 height 6
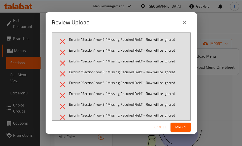
click at [157, 125] on span "Cancel" at bounding box center [161, 127] width 12 height 6
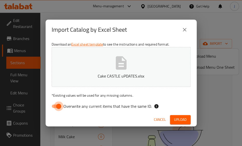
click at [50, 108] on input "Overwrite any current items that have the same ID." at bounding box center [58, 107] width 29 height 10
checkbox input "false"
click at [176, 119] on span "Upload" at bounding box center [180, 120] width 13 height 6
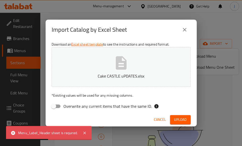
click at [154, 122] on button "Cancel" at bounding box center [160, 119] width 16 height 9
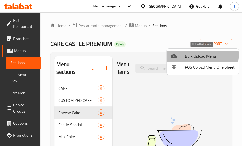
click at [184, 55] on div at bounding box center [178, 56] width 14 height 6
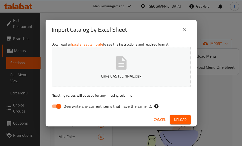
click at [178, 119] on span "Upload" at bounding box center [180, 120] width 13 height 6
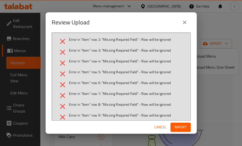
click at [162, 128] on span "Cancel" at bounding box center [161, 127] width 12 height 6
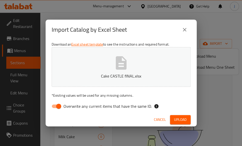
click at [55, 107] on input "Overwrite any current items that have the same ID." at bounding box center [58, 107] width 29 height 10
checkbox input "false"
click at [180, 120] on span "Upload" at bounding box center [180, 120] width 13 height 6
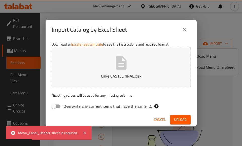
click at [163, 122] on span "Cancel" at bounding box center [160, 120] width 12 height 6
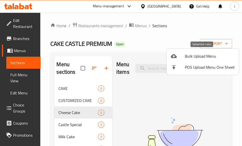
click at [197, 59] on span "Bulk Upload Menu" at bounding box center [210, 56] width 50 height 6
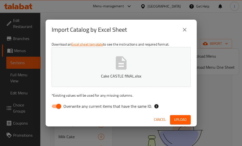
click at [181, 119] on span "Upload" at bounding box center [180, 120] width 13 height 6
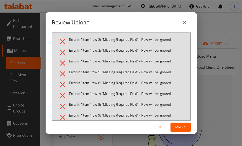
click at [162, 126] on span "Cancel" at bounding box center [161, 127] width 12 height 6
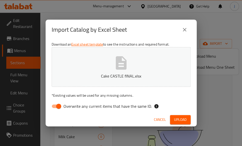
click at [57, 107] on input "Overwrite any current items that have the same ID." at bounding box center [58, 107] width 29 height 10
checkbox input "false"
click at [185, 120] on span "Upload" at bounding box center [180, 120] width 13 height 6
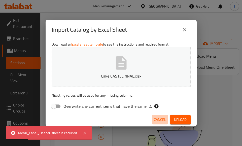
click at [165, 119] on span "Cancel" at bounding box center [160, 120] width 12 height 6
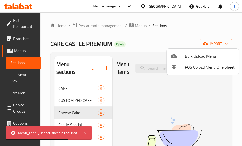
click at [208, 42] on div at bounding box center [121, 73] width 242 height 146
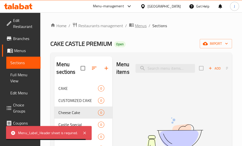
click at [142, 25] on span "Menus" at bounding box center [141, 26] width 12 height 6
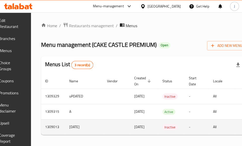
click at [130, 124] on td "enhanced table" at bounding box center [116, 127] width 27 height 15
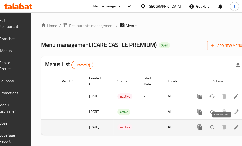
click at [234, 129] on icon "enhanced table" at bounding box center [236, 127] width 5 height 5
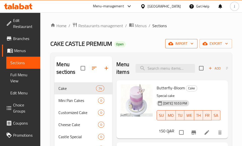
click at [192, 46] on icon "button" at bounding box center [192, 43] width 5 height 5
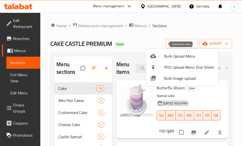
click at [179, 54] on span "Bulk Upload Menu" at bounding box center [189, 56] width 50 height 6
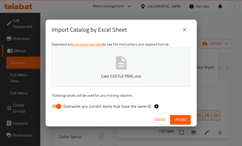
click at [183, 119] on span "Upload" at bounding box center [180, 120] width 13 height 6
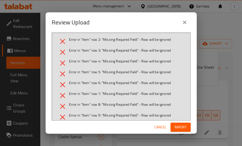
click at [159, 130] on span "Cancel" at bounding box center [161, 127] width 12 height 6
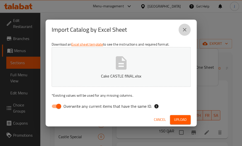
click at [182, 30] on button "close" at bounding box center [185, 30] width 12 height 12
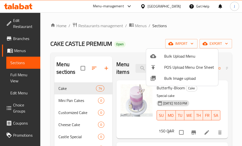
click at [215, 44] on div at bounding box center [121, 73] width 242 height 146
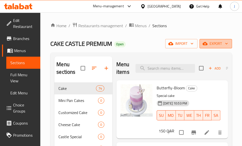
click at [215, 44] on span "export" at bounding box center [216, 44] width 24 height 6
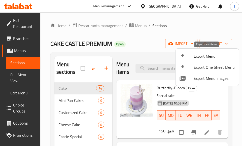
click at [197, 57] on span "Export Menu" at bounding box center [214, 56] width 41 height 6
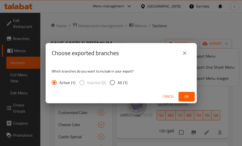
click at [113, 86] on input "All (1)" at bounding box center [112, 82] width 11 height 11
radio input "true"
drag, startPoint x: 194, startPoint y: 94, endPoint x: 192, endPoint y: 96, distance: 2.7
click at [192, 96] on button "Ok" at bounding box center [187, 96] width 16 height 9
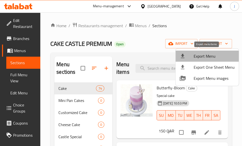
click at [214, 57] on span "Export Menu" at bounding box center [214, 56] width 41 height 6
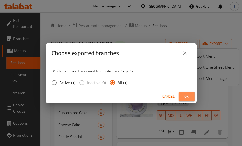
click at [189, 94] on span "Ok" at bounding box center [187, 97] width 8 height 6
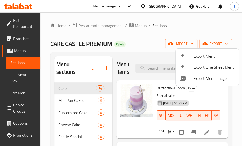
click at [175, 41] on div at bounding box center [121, 73] width 242 height 146
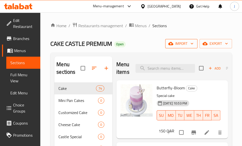
click at [178, 43] on span "import" at bounding box center [182, 44] width 24 height 6
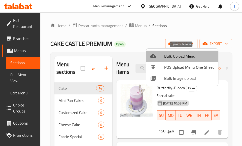
click at [190, 59] on span "Bulk Upload Menu" at bounding box center [189, 56] width 50 height 6
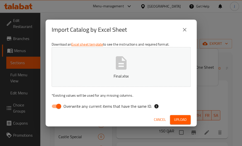
click at [185, 122] on span "Upload" at bounding box center [180, 120] width 13 height 6
click at [182, 31] on icon "close" at bounding box center [185, 30] width 6 height 6
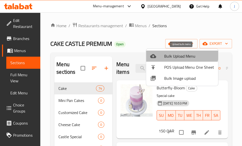
click at [182, 53] on span "Bulk Upload Menu" at bounding box center [189, 56] width 50 height 6
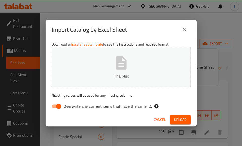
click at [180, 119] on span "Upload" at bounding box center [180, 120] width 13 height 6
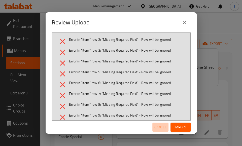
click at [158, 129] on span "Cancel" at bounding box center [161, 127] width 12 height 6
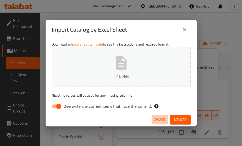
click at [161, 122] on span "Cancel" at bounding box center [160, 120] width 12 height 6
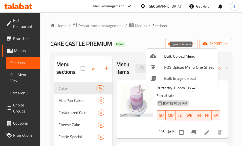
click at [183, 53] on span "Bulk Upload Menu" at bounding box center [189, 56] width 50 height 6
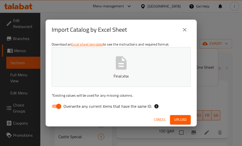
click at [183, 120] on span "Upload" at bounding box center [180, 120] width 13 height 6
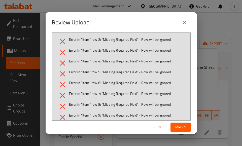
click at [162, 124] on button "Cancel" at bounding box center [161, 127] width 16 height 9
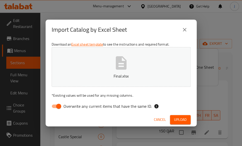
click at [52, 105] on input "Overwrite any current items that have the same ID." at bounding box center [58, 107] width 29 height 10
checkbox input "false"
click at [180, 120] on span "Upload" at bounding box center [180, 120] width 13 height 6
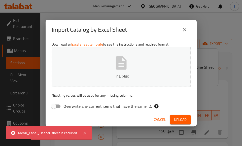
click at [169, 120] on div "Cancel Upload" at bounding box center [121, 119] width 151 height 13
click at [164, 120] on span "Cancel" at bounding box center [160, 120] width 12 height 6
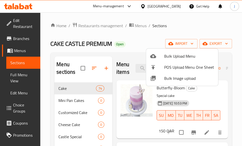
click at [186, 51] on li "Bulk Upload Menu" at bounding box center [182, 56] width 72 height 11
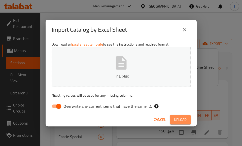
click at [182, 124] on button "Upload" at bounding box center [180, 119] width 21 height 9
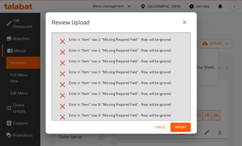
click at [161, 125] on span "Cancel" at bounding box center [161, 127] width 12 height 6
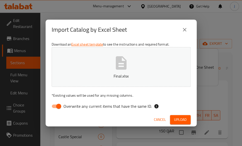
click at [57, 104] on input "Overwrite any current items that have the same ID." at bounding box center [58, 107] width 29 height 10
checkbox input "false"
click at [184, 121] on span "Upload" at bounding box center [180, 120] width 13 height 6
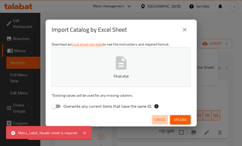
click at [156, 117] on span "Cancel" at bounding box center [160, 120] width 12 height 6
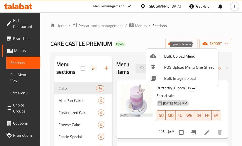
click at [191, 57] on span "Bulk Upload Menu" at bounding box center [189, 56] width 50 height 6
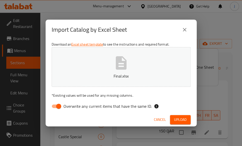
click at [178, 116] on button "Upload" at bounding box center [180, 119] width 21 height 9
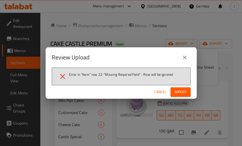
click at [173, 92] on button "Import" at bounding box center [181, 92] width 20 height 9
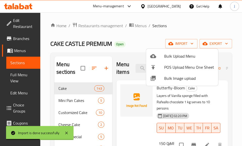
click at [181, 19] on div at bounding box center [121, 73] width 242 height 146
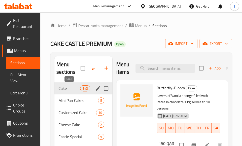
click at [66, 90] on span "Cake" at bounding box center [70, 89] width 22 height 6
click at [139, 27] on span "Menus" at bounding box center [141, 26] width 12 height 6
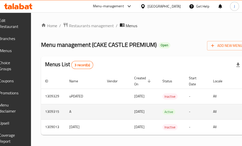
click at [103, 109] on td "A" at bounding box center [84, 111] width 38 height 15
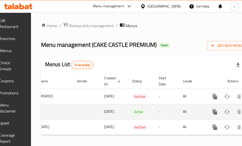
scroll to position [0, 69]
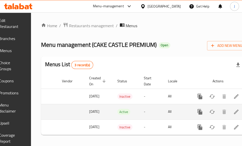
click at [234, 114] on icon "enhanced table" at bounding box center [237, 112] width 6 height 6
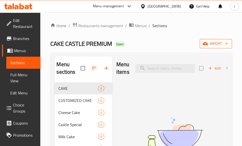
click at [209, 42] on span "import" at bounding box center [216, 44] width 24 height 6
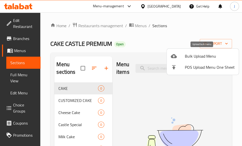
click at [197, 53] on span "Bulk Upload Menu" at bounding box center [210, 56] width 50 height 6
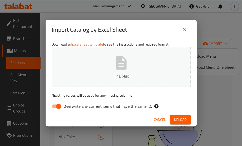
click at [176, 115] on button "Upload" at bounding box center [180, 119] width 21 height 9
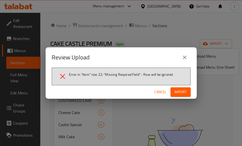
click at [177, 97] on div "Cancel Import" at bounding box center [121, 92] width 151 height 13
click at [176, 96] on button "Import" at bounding box center [181, 92] width 20 height 9
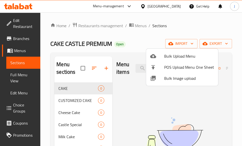
click at [191, 26] on div at bounding box center [121, 73] width 242 height 146
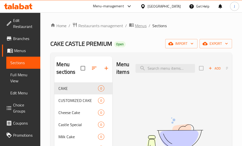
click at [133, 24] on icon "breadcrumb" at bounding box center [131, 24] width 5 height 5
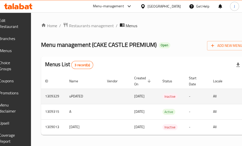
scroll to position [0, 69]
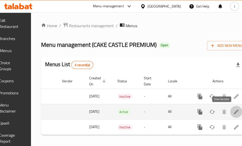
click at [234, 112] on icon "enhanced table" at bounding box center [237, 112] width 6 height 6
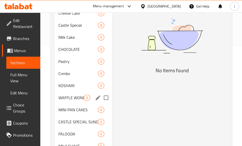
scroll to position [99, 0]
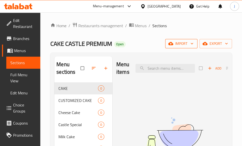
click at [188, 47] on span "import" at bounding box center [182, 44] width 24 height 6
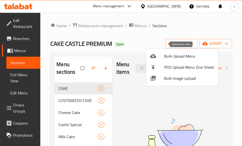
click at [176, 59] on span "Bulk Upload Menu" at bounding box center [189, 56] width 50 height 6
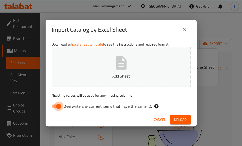
click at [55, 106] on input "Overwrite any current items that have the same ID." at bounding box center [58, 107] width 29 height 10
click at [174, 116] on button "Upload" at bounding box center [180, 119] width 21 height 9
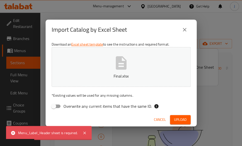
click at [52, 109] on input "Overwrite any current items that have the same ID." at bounding box center [53, 107] width 29 height 10
checkbox input "true"
click at [184, 119] on span "Upload" at bounding box center [180, 120] width 13 height 6
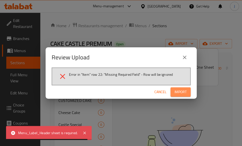
click at [183, 91] on span "Import" at bounding box center [181, 92] width 12 height 6
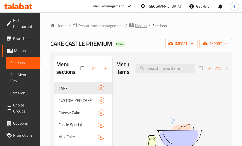
click at [145, 25] on span "Menus" at bounding box center [141, 26] width 12 height 6
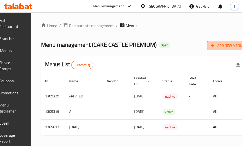
click at [211, 48] on span "Add New Menu" at bounding box center [226, 46] width 31 height 6
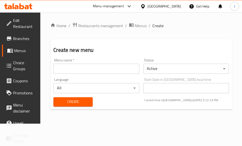
click at [88, 71] on input "text" at bounding box center [96, 69] width 86 height 10
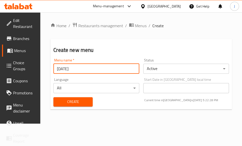
type input "[DATE]"
click at [63, 100] on span "Create" at bounding box center [73, 102] width 31 height 6
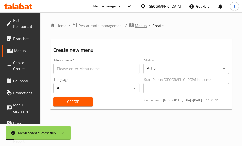
click at [139, 28] on span "Menus" at bounding box center [141, 26] width 12 height 6
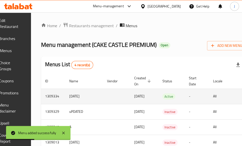
scroll to position [0, 69]
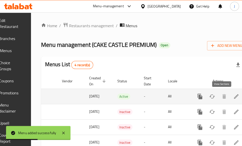
click at [234, 94] on icon "enhanced table" at bounding box center [237, 97] width 6 height 6
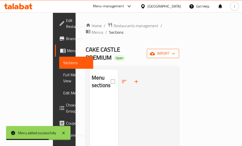
click at [175, 50] on span "import" at bounding box center [163, 53] width 24 height 6
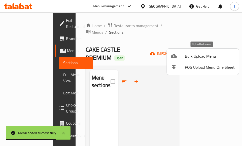
click at [213, 57] on span "Bulk Upload Menu" at bounding box center [210, 56] width 50 height 6
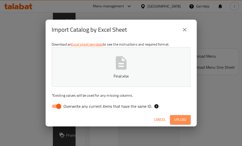
click at [177, 119] on span "Upload" at bounding box center [180, 120] width 13 height 6
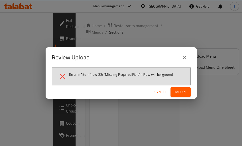
click at [183, 92] on span "Import" at bounding box center [181, 92] width 12 height 6
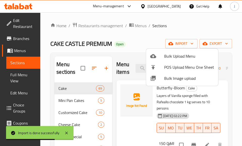
click at [201, 24] on div at bounding box center [121, 73] width 242 height 146
